Goal: Task Accomplishment & Management: Use online tool/utility

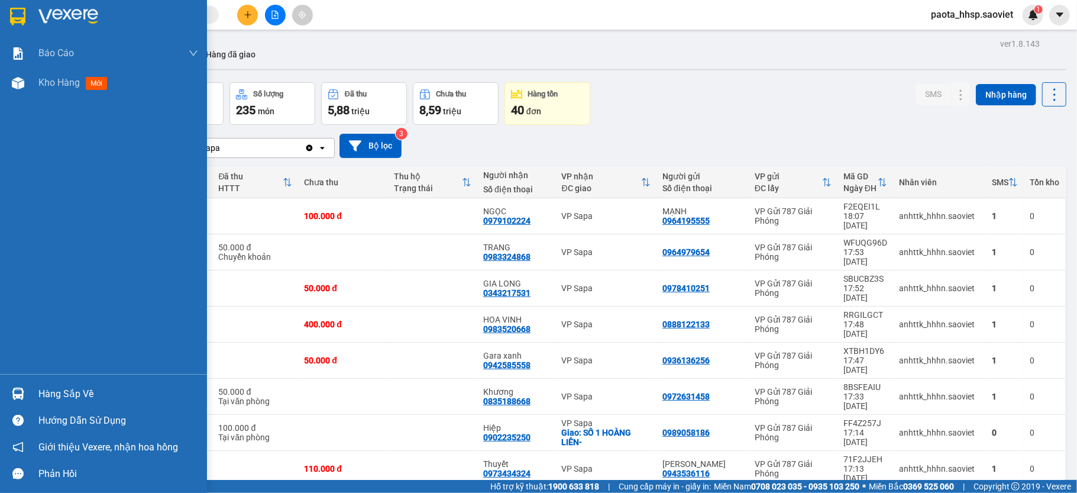
click at [79, 403] on div "Hàng sắp về" at bounding box center [103, 393] width 207 height 27
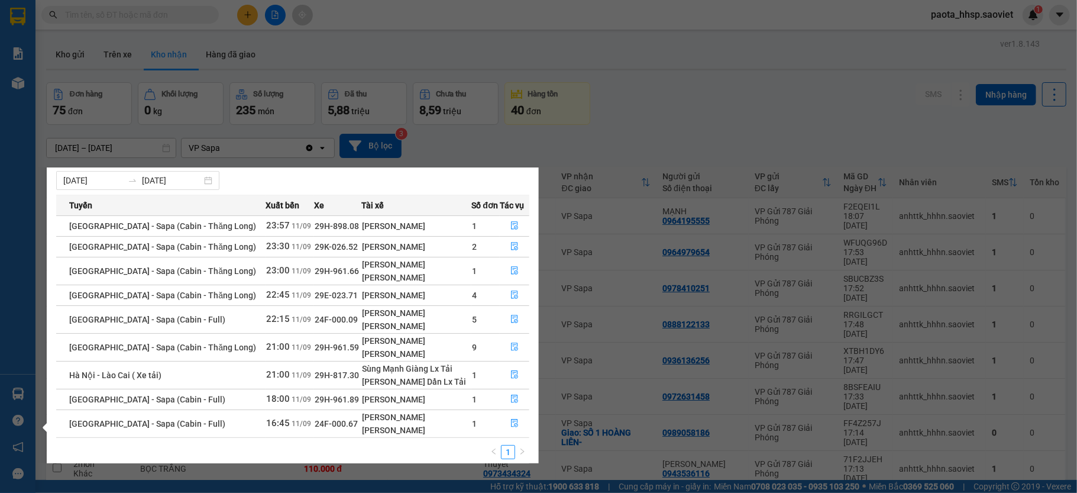
scroll to position [36, 0]
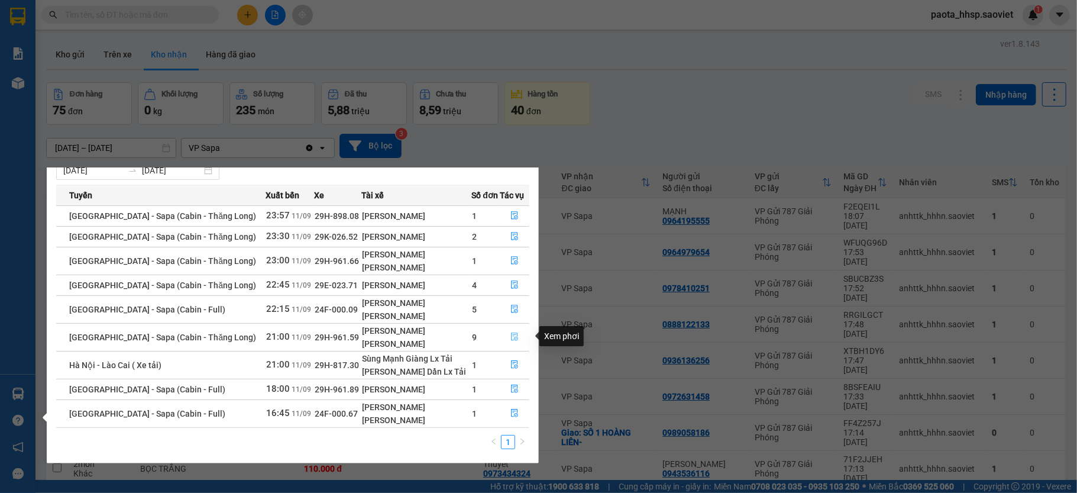
click at [502, 333] on button "button" at bounding box center [514, 337] width 28 height 19
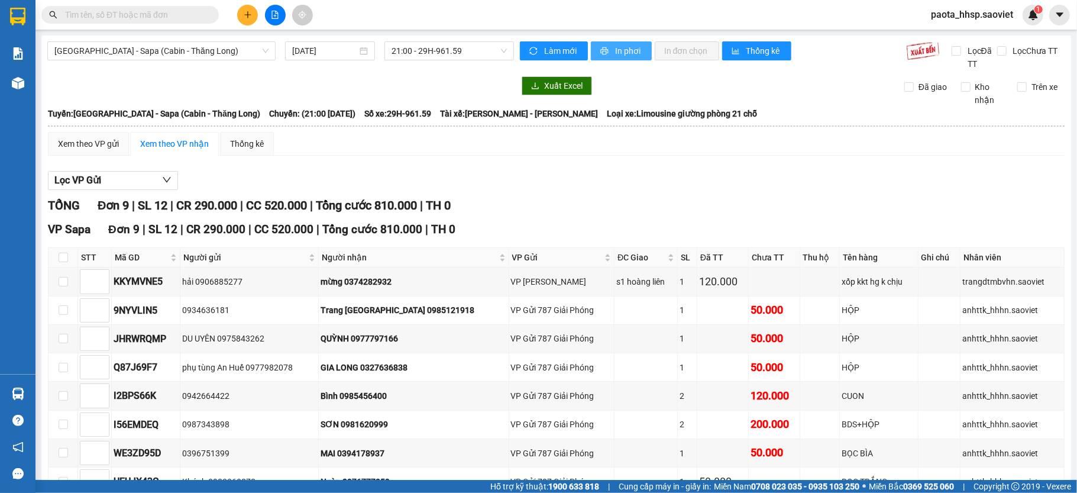
click at [622, 45] on span "In phơi" at bounding box center [628, 50] width 27 height 13
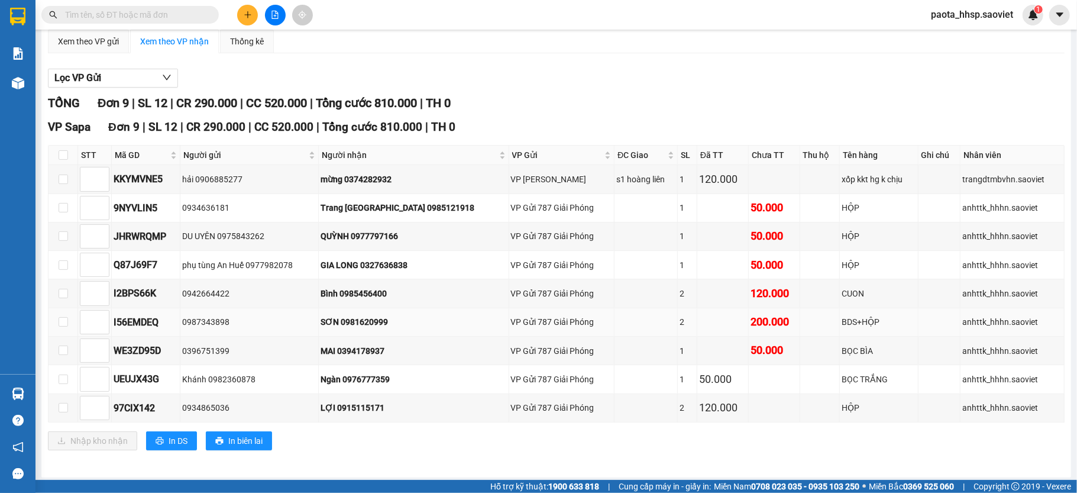
scroll to position [112, 0]
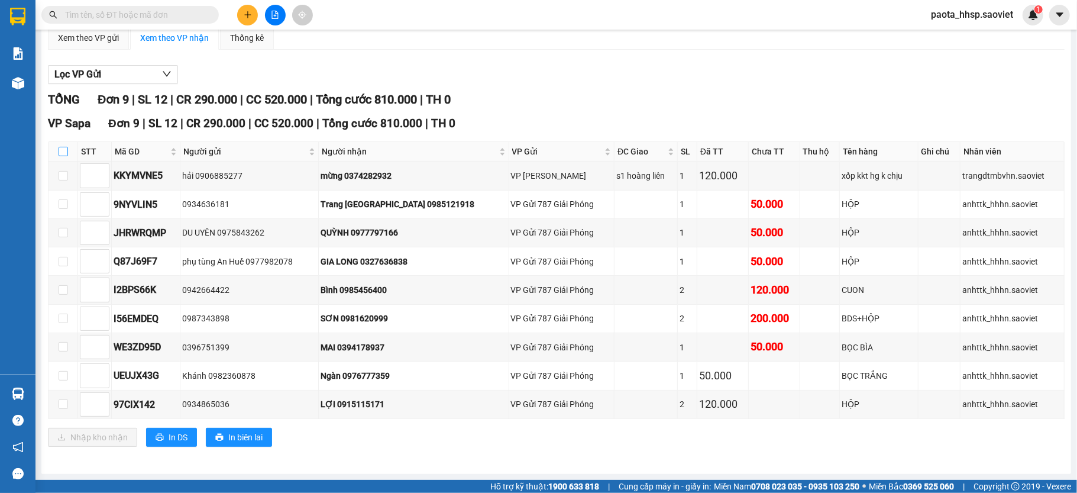
click at [59, 147] on input "checkbox" at bounding box center [63, 151] width 9 height 9
checkbox input "true"
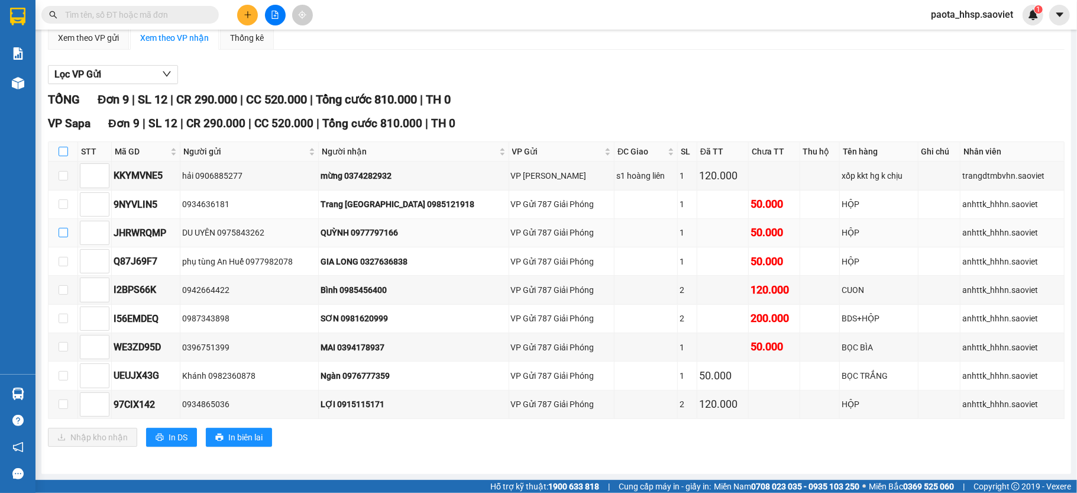
checkbox input "true"
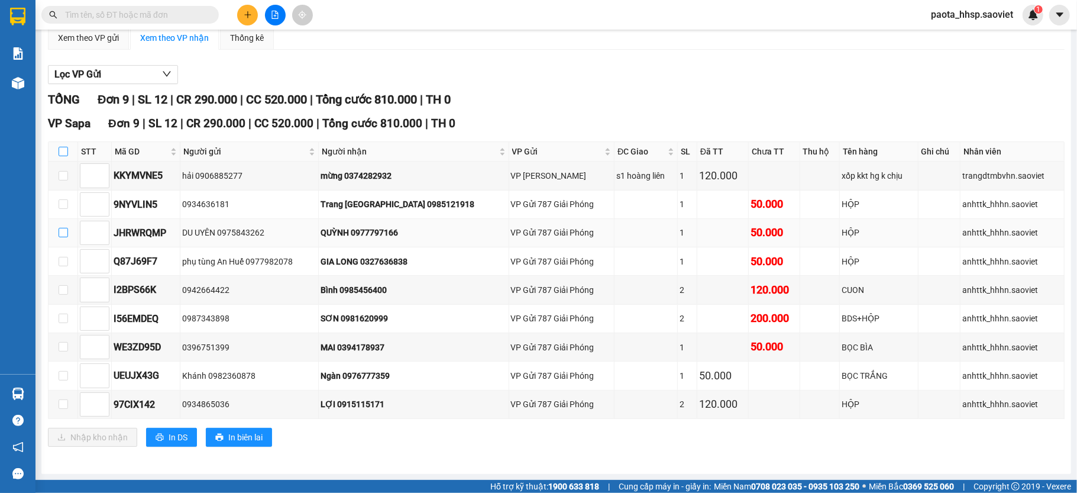
checkbox input "true"
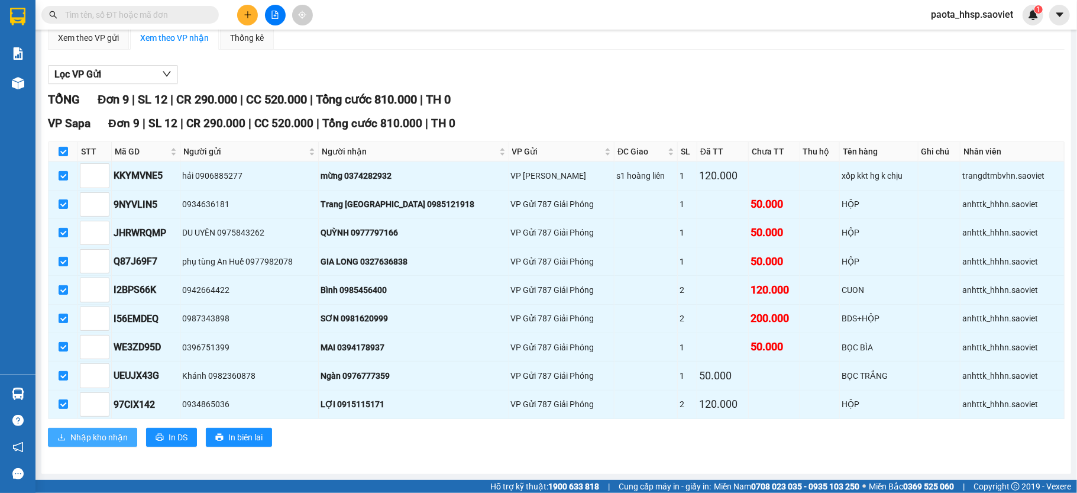
click at [82, 434] on span "Nhập kho nhận" at bounding box center [98, 436] width 57 height 13
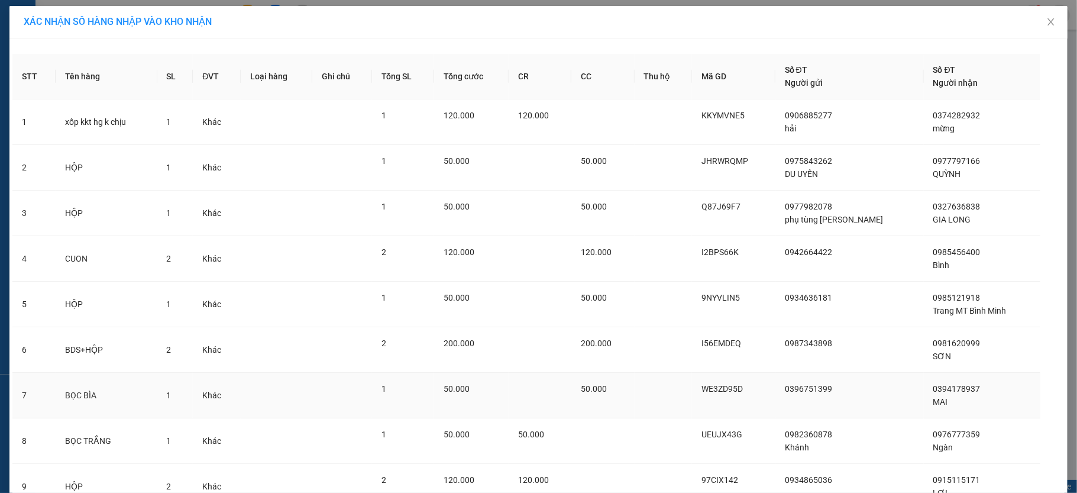
scroll to position [105, 0]
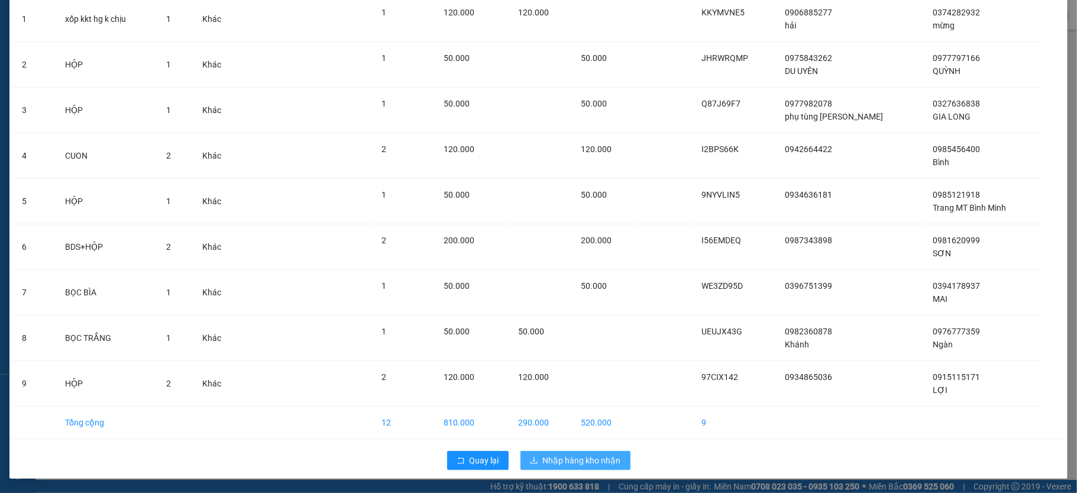
click at [568, 461] on span "Nhập hàng kho nhận" at bounding box center [582, 459] width 78 height 13
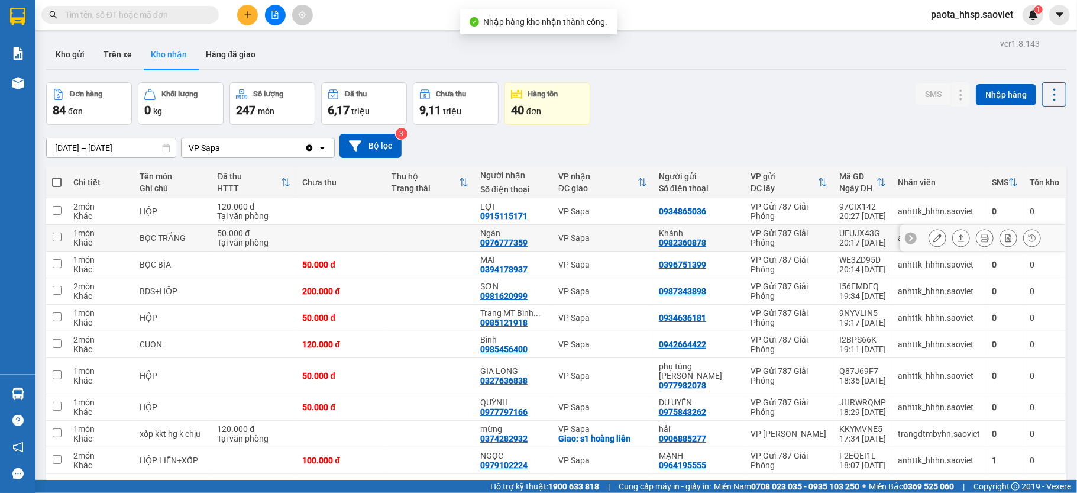
click at [391, 211] on td at bounding box center [429, 211] width 89 height 27
checkbox input "true"
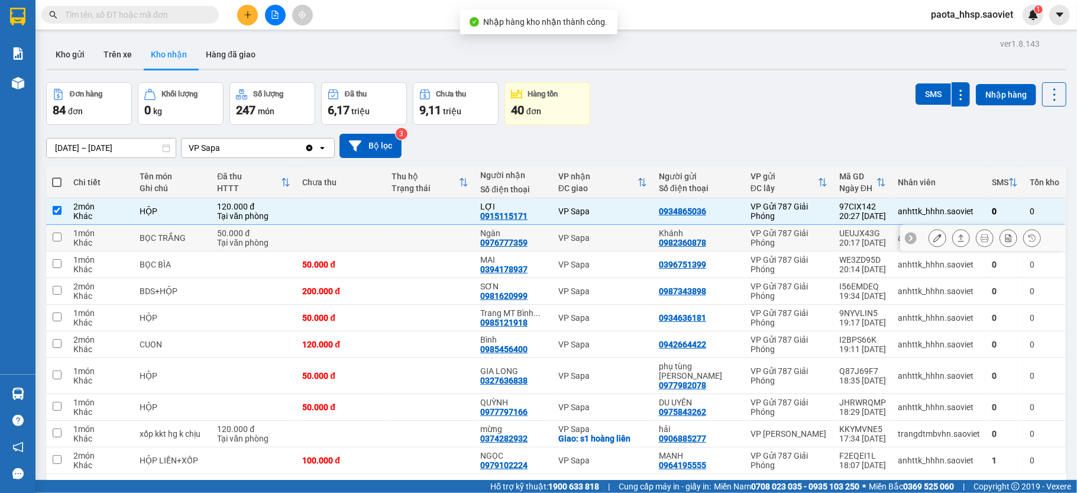
click at [389, 235] on td at bounding box center [429, 238] width 89 height 27
checkbox input "true"
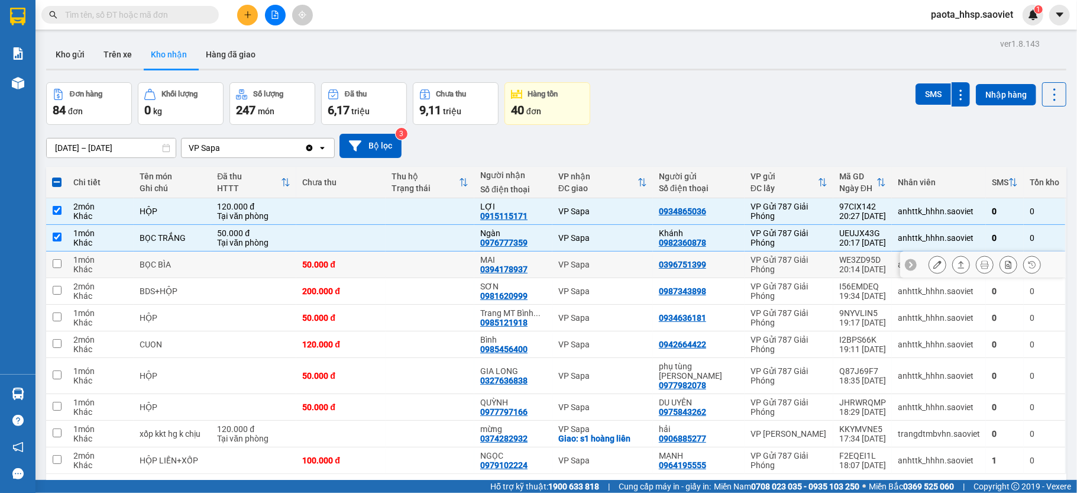
drag, startPoint x: 382, startPoint y: 267, endPoint x: 379, endPoint y: 280, distance: 13.3
click at [380, 268] on td "50.000 đ" at bounding box center [340, 264] width 89 height 27
checkbox input "true"
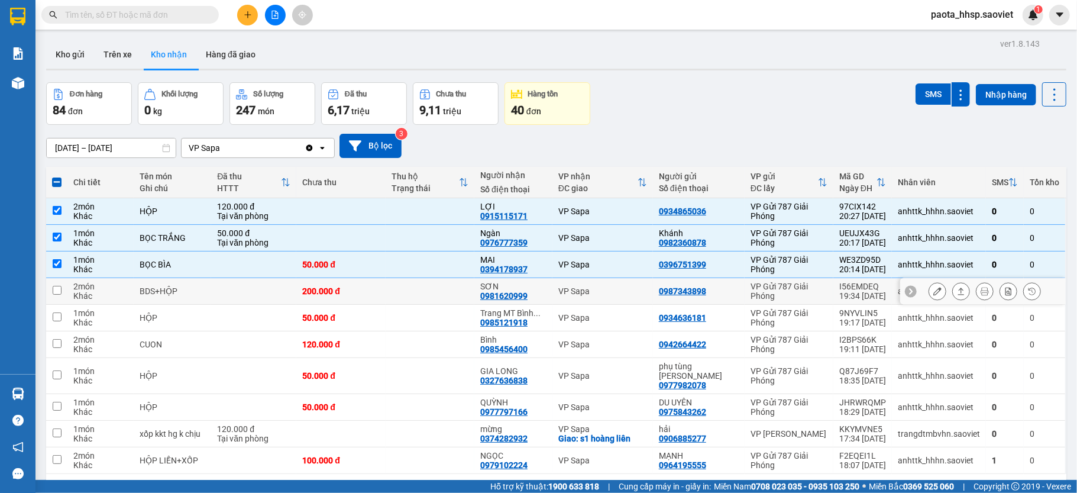
click at [369, 294] on div "200.000 đ" at bounding box center [340, 290] width 77 height 9
checkbox input "true"
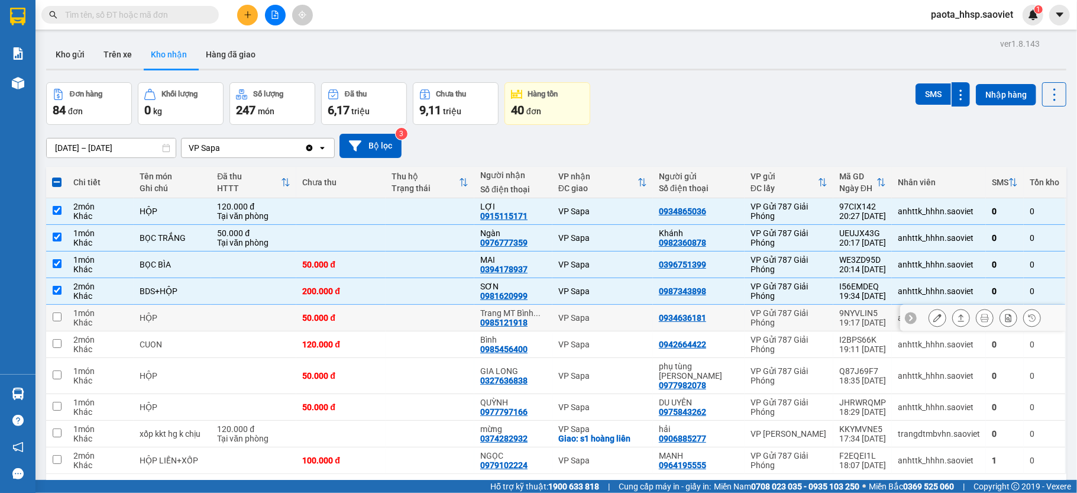
click at [377, 322] on div "50.000 đ" at bounding box center [340, 317] width 77 height 9
checkbox input "true"
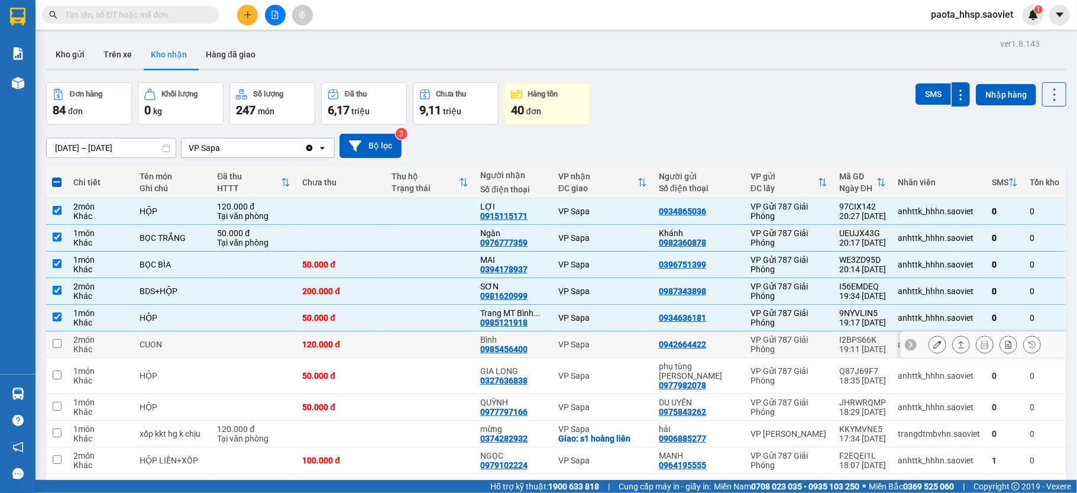
click at [382, 346] on td "120.000 đ" at bounding box center [340, 344] width 89 height 27
checkbox input "true"
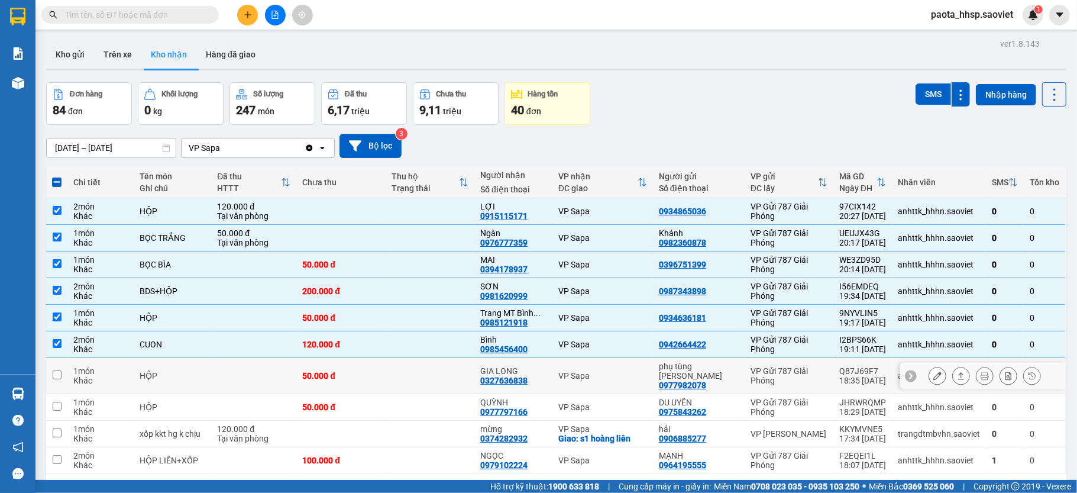
click at [379, 377] on td "50.000 đ" at bounding box center [340, 376] width 89 height 36
checkbox input "true"
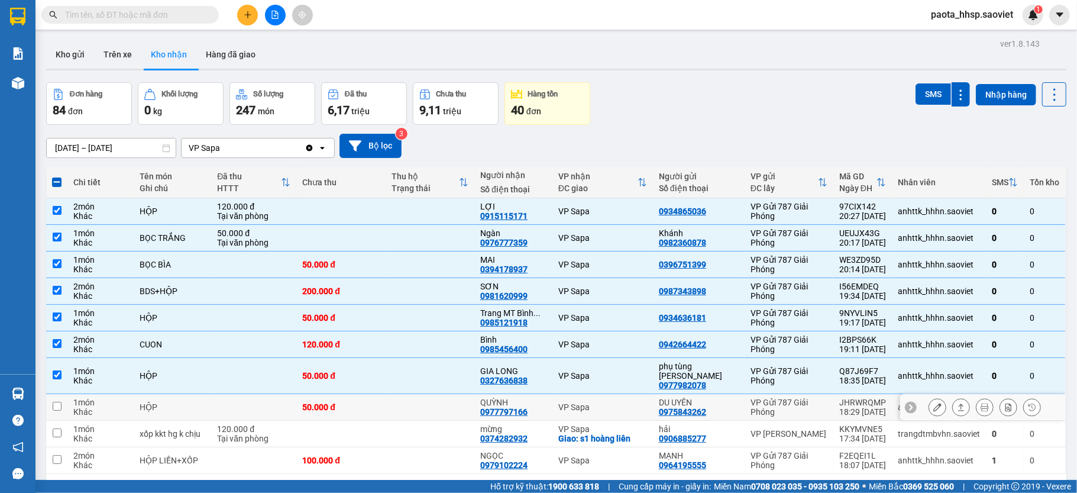
click at [371, 404] on div "50.000 đ" at bounding box center [340, 406] width 77 height 9
checkbox input "true"
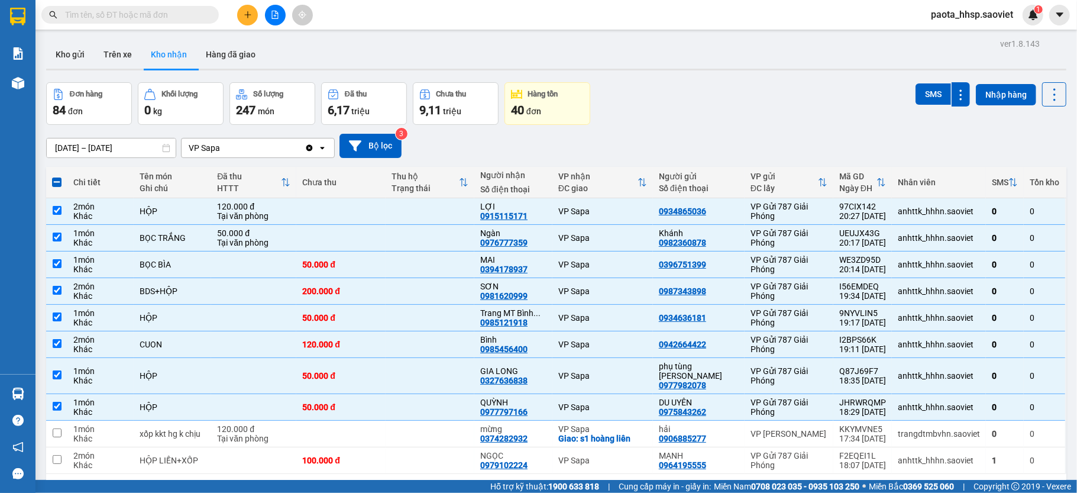
drag, startPoint x: 911, startPoint y: 102, endPoint x: 743, endPoint y: 192, distance: 189.9
click at [915, 102] on button "SMS" at bounding box center [932, 93] width 35 height 21
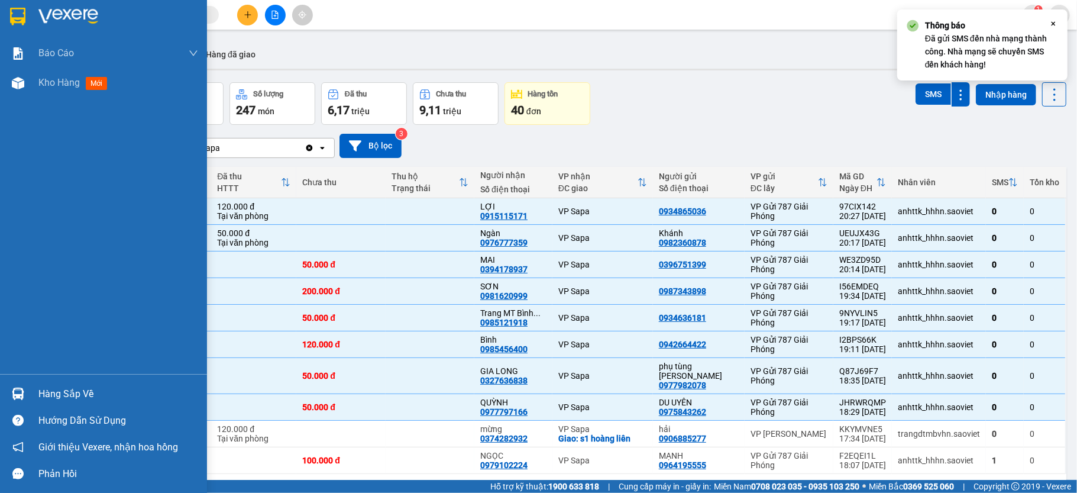
click at [34, 396] on div "Hàng sắp về" at bounding box center [103, 393] width 207 height 27
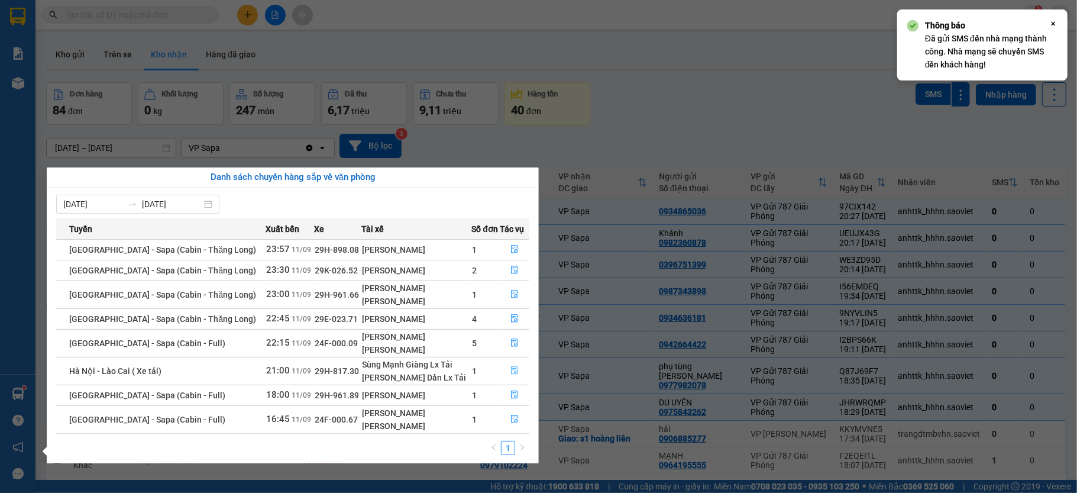
scroll to position [8, 0]
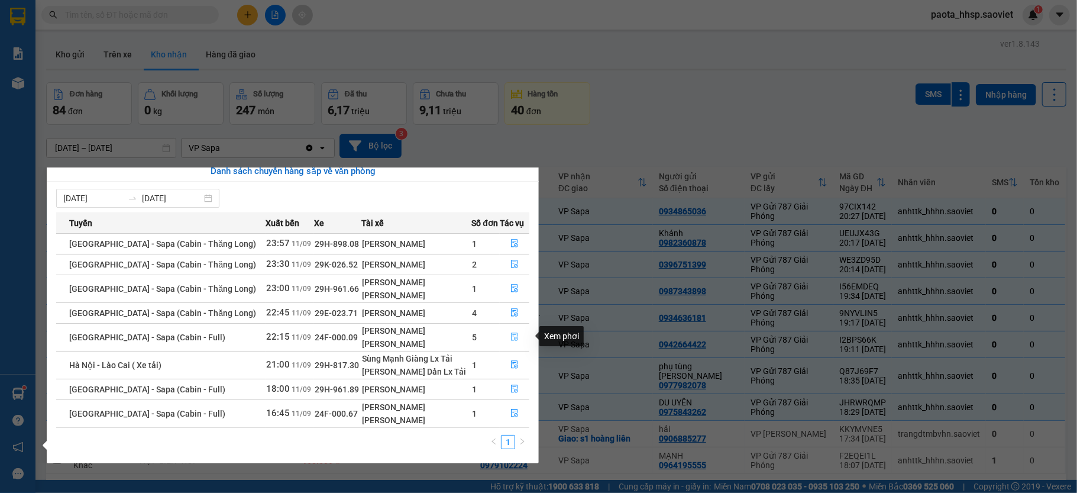
click at [512, 328] on button "button" at bounding box center [514, 337] width 28 height 19
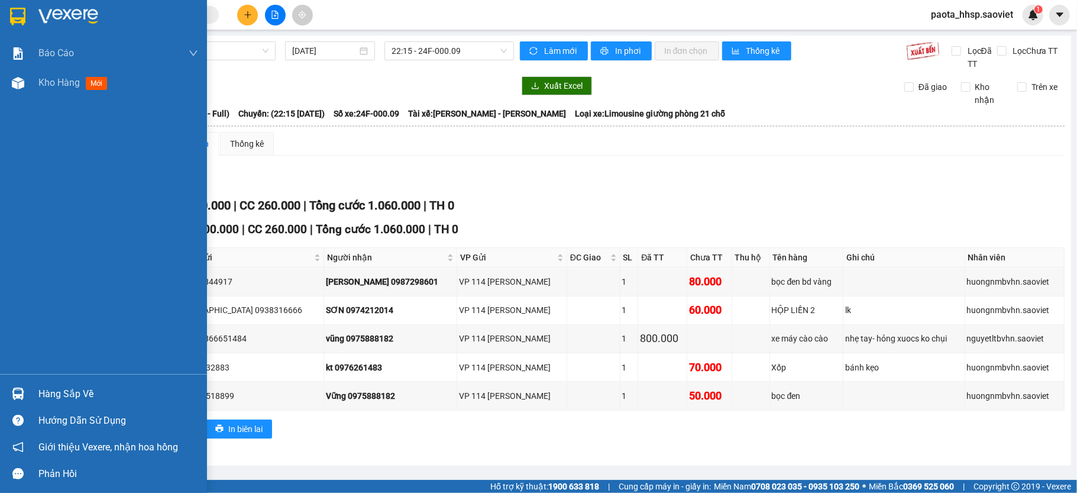
click at [46, 395] on div "Hàng sắp về" at bounding box center [118, 394] width 160 height 18
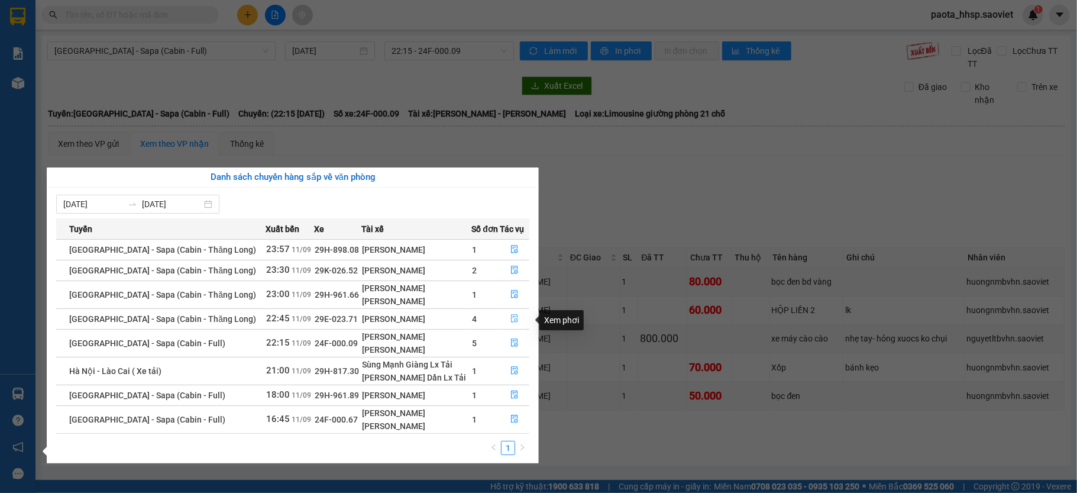
click at [516, 317] on icon "file-done" at bounding box center [514, 318] width 8 height 8
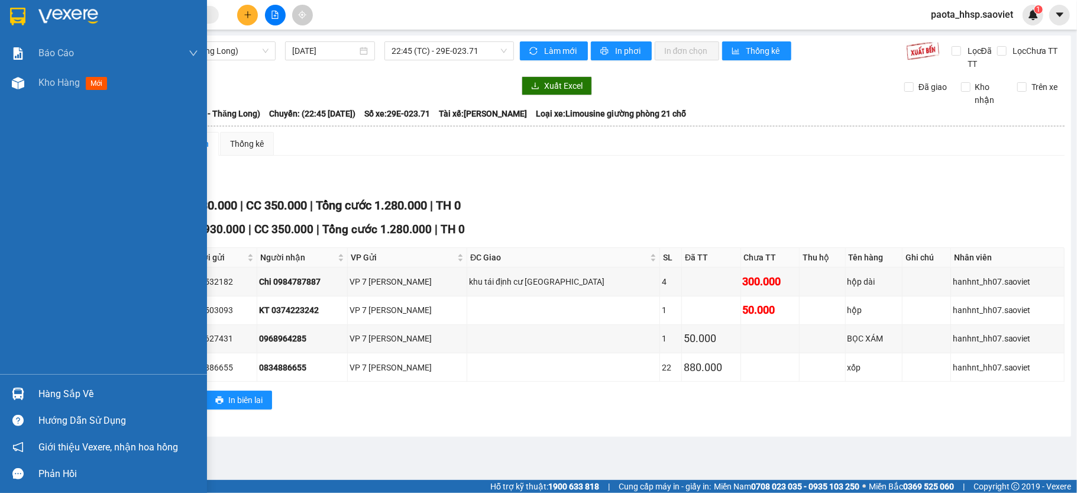
click at [25, 389] on div at bounding box center [18, 393] width 21 height 21
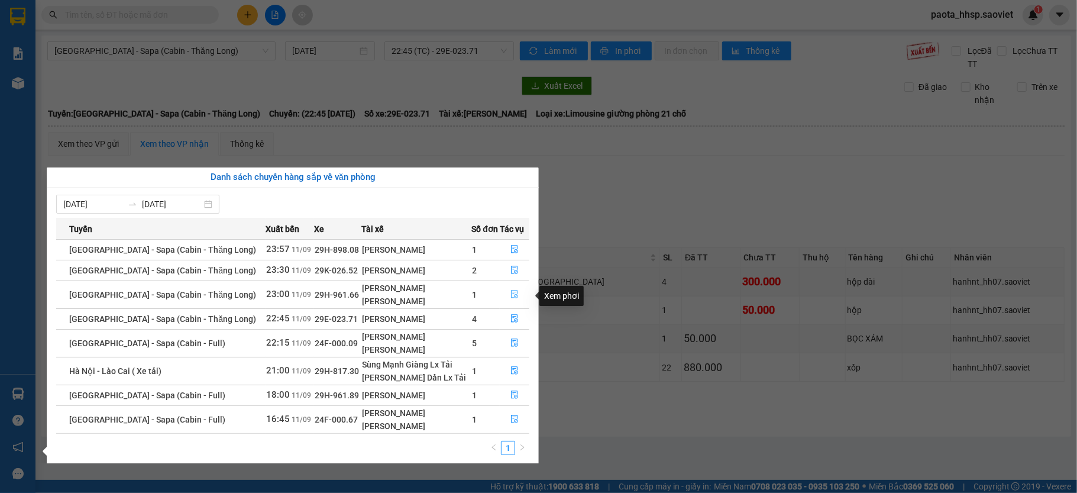
click at [511, 294] on icon "file-done" at bounding box center [514, 294] width 8 height 8
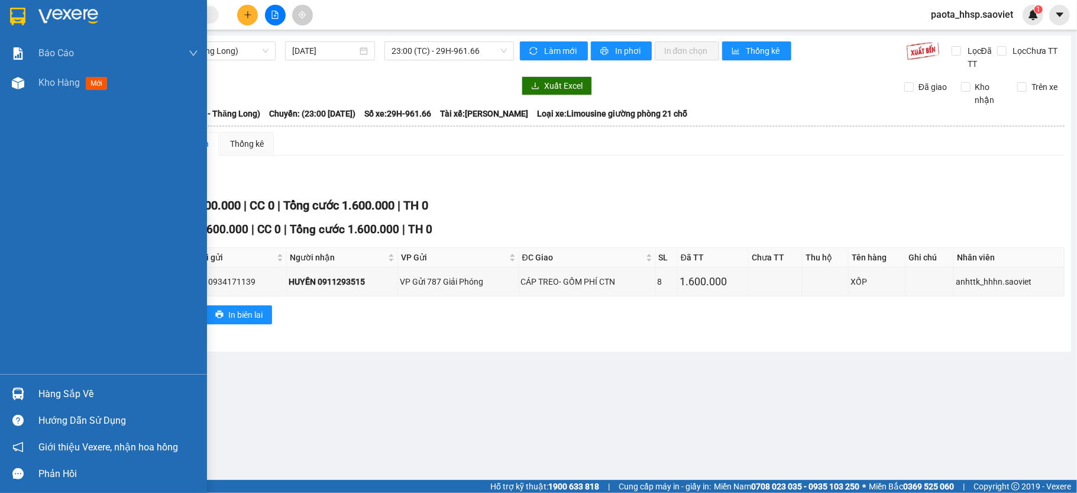
click at [60, 390] on div "Hàng sắp về" at bounding box center [118, 394] width 160 height 18
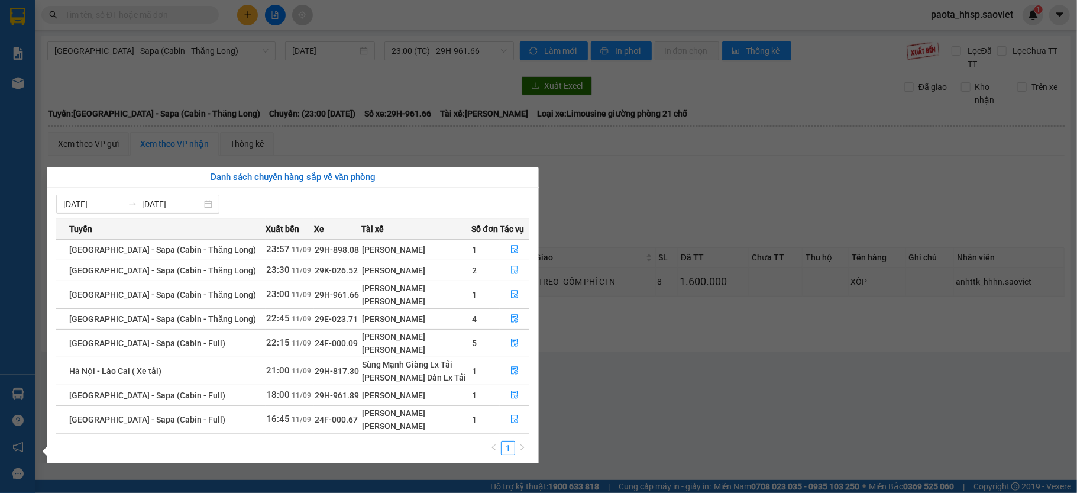
click at [509, 265] on button "button" at bounding box center [514, 270] width 28 height 19
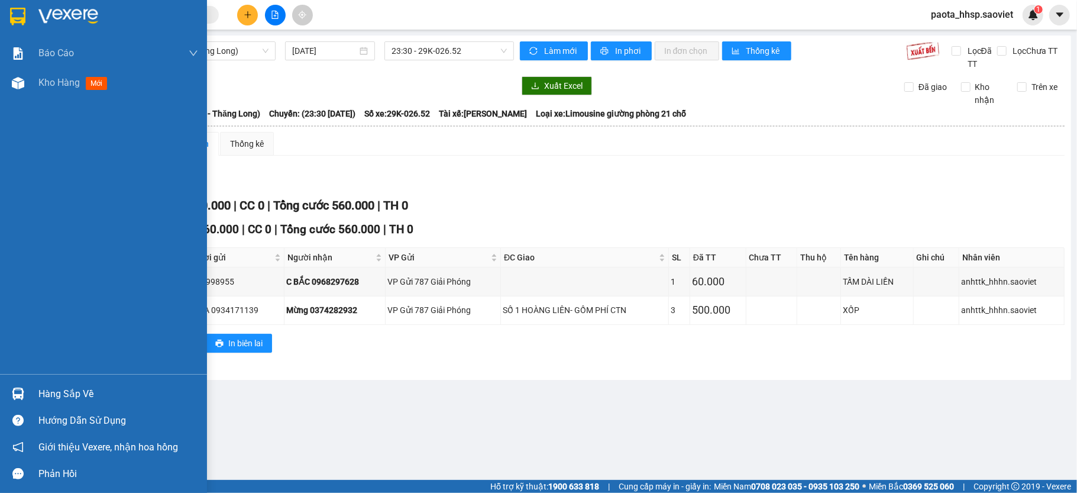
click at [38, 398] on div "Hàng sắp về" at bounding box center [118, 394] width 160 height 18
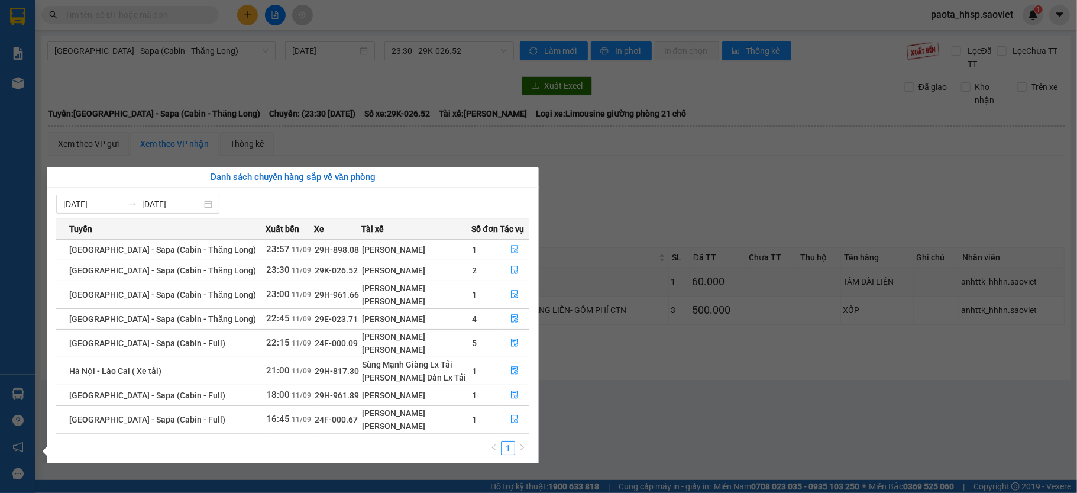
click at [510, 250] on icon "file-done" at bounding box center [514, 249] width 8 height 8
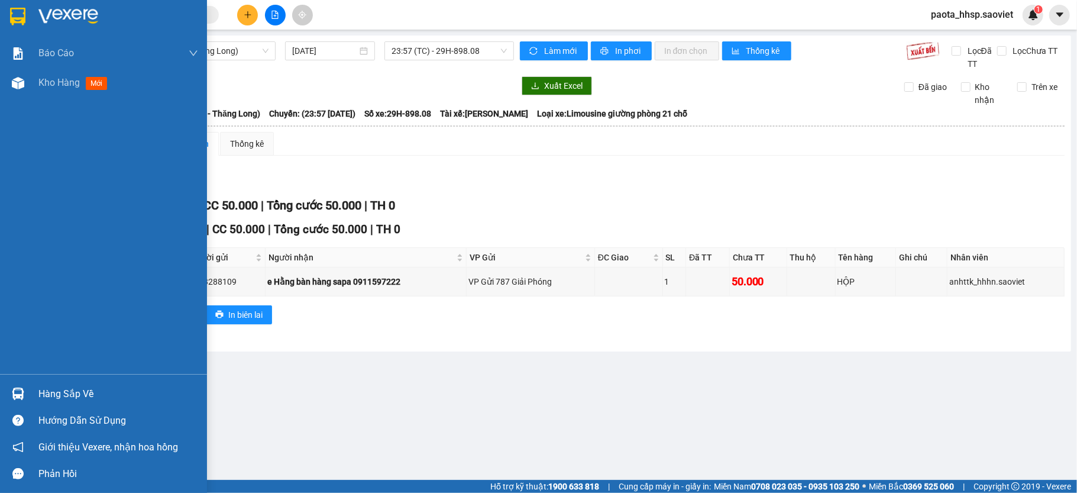
click at [55, 384] on div "Hàng sắp về" at bounding box center [103, 393] width 207 height 27
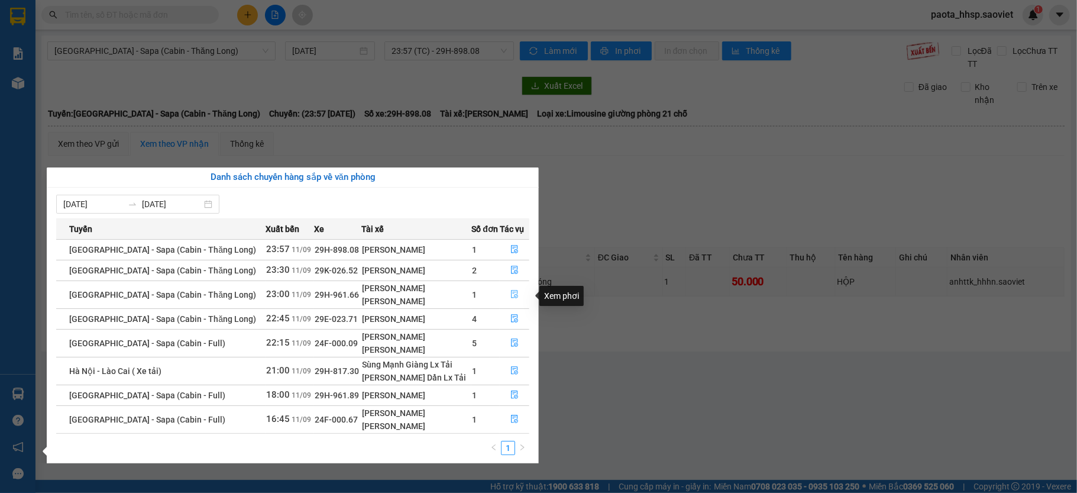
click at [512, 292] on icon "file-done" at bounding box center [514, 294] width 8 height 8
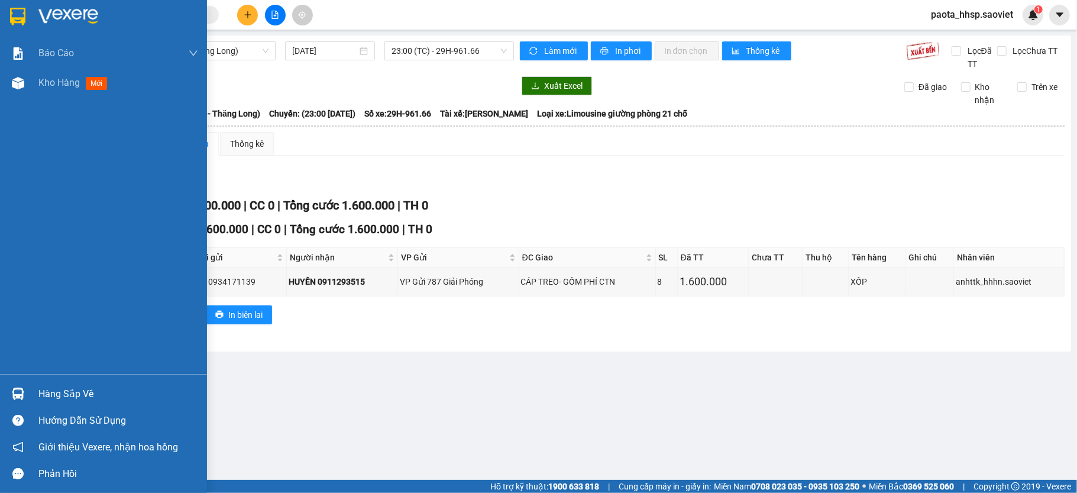
click at [51, 393] on div "Hàng sắp về" at bounding box center [118, 394] width 160 height 18
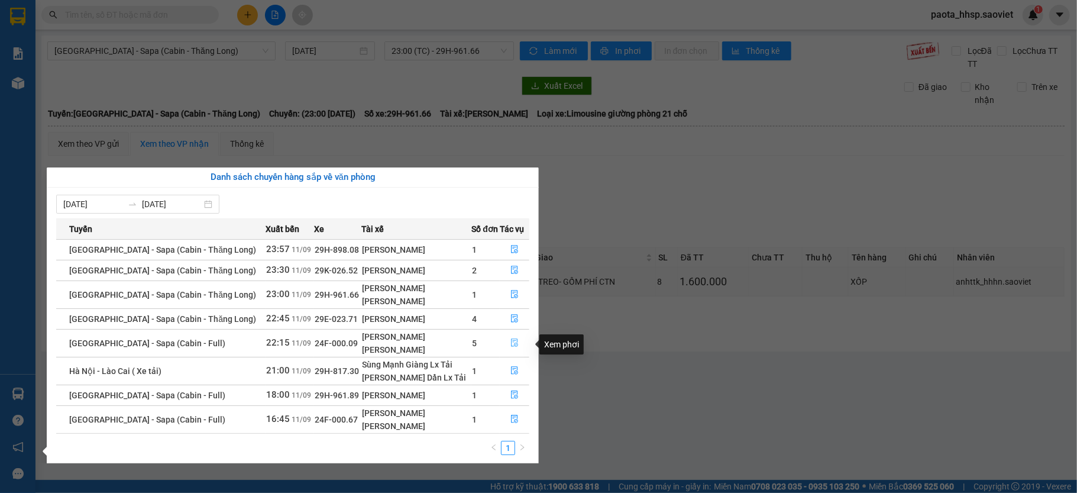
click at [513, 344] on icon "file-done" at bounding box center [514, 343] width 7 height 8
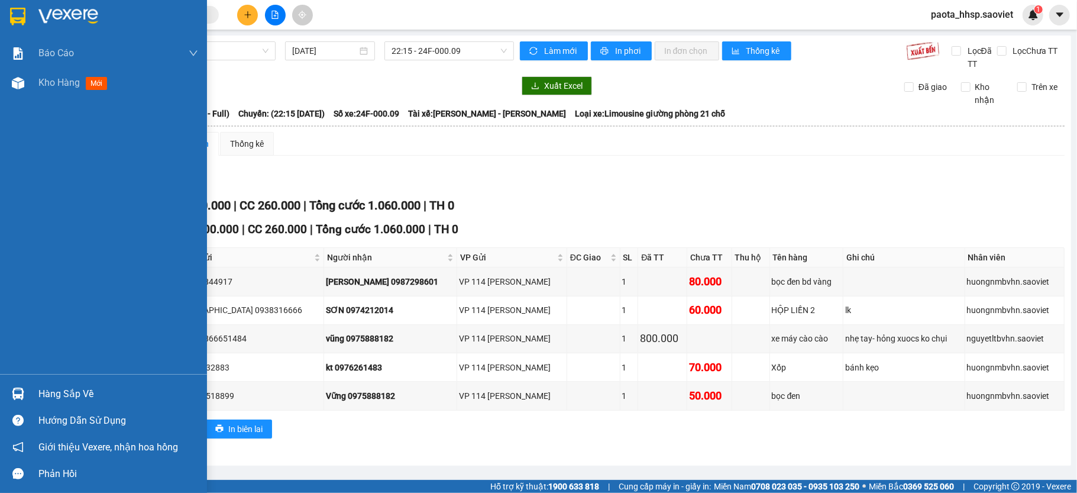
click at [73, 387] on div "Hàng sắp về" at bounding box center [118, 394] width 160 height 18
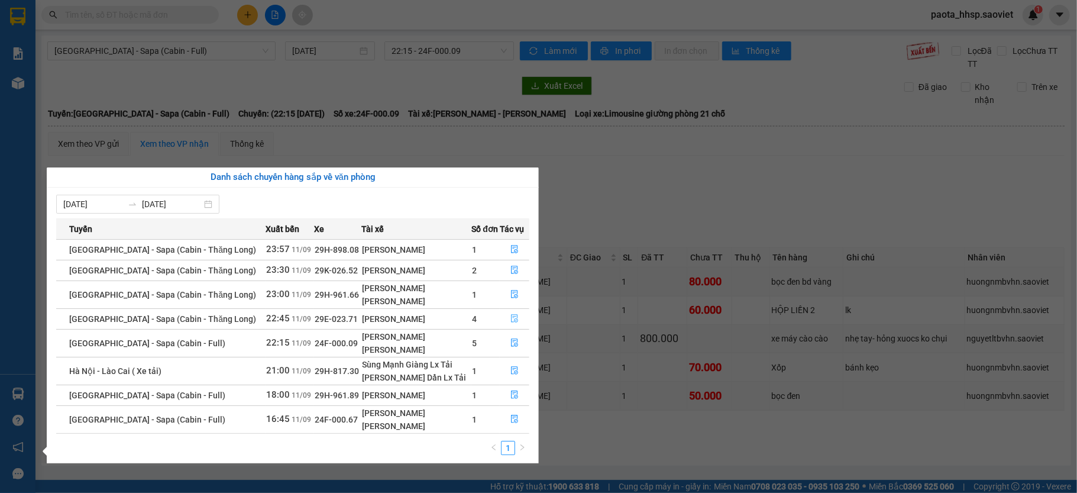
click at [511, 320] on icon "file-done" at bounding box center [514, 318] width 8 height 8
